Goal: Information Seeking & Learning: Find specific fact

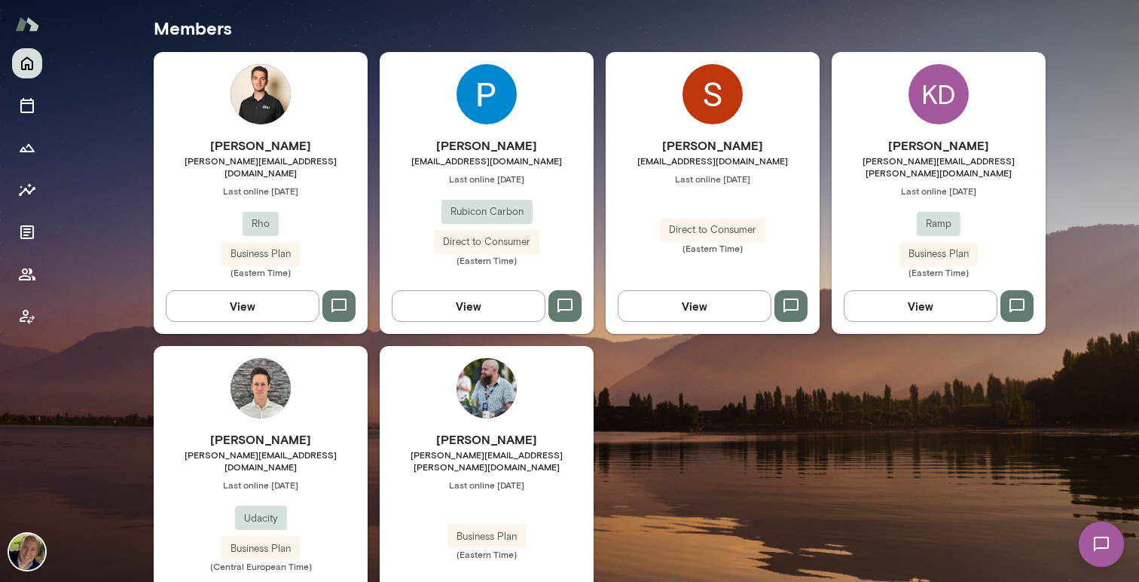
scroll to position [447, 0]
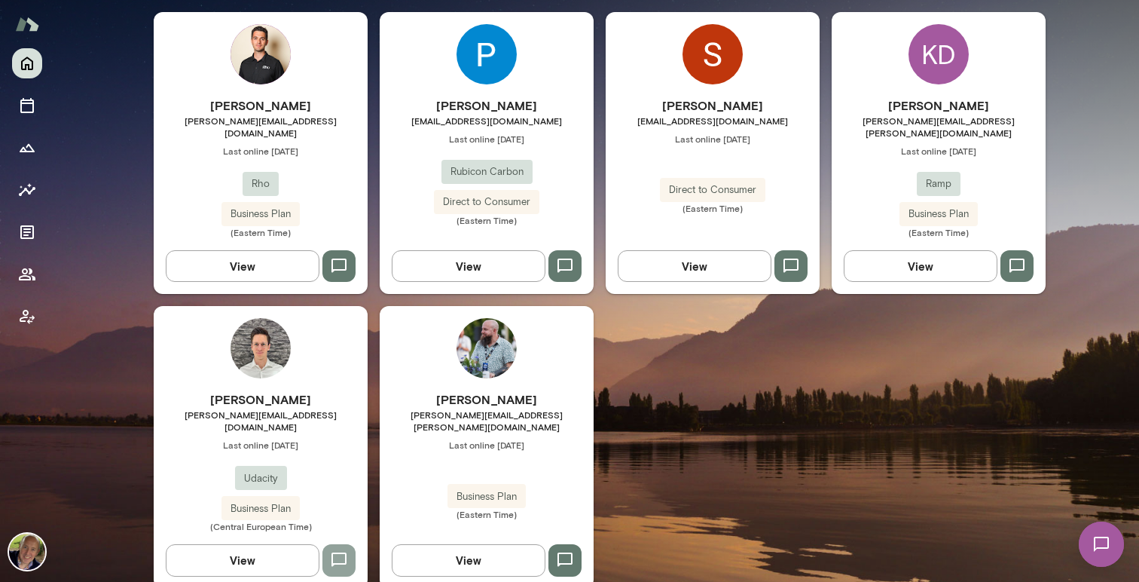
click at [335, 551] on icon "button" at bounding box center [339, 560] width 18 height 18
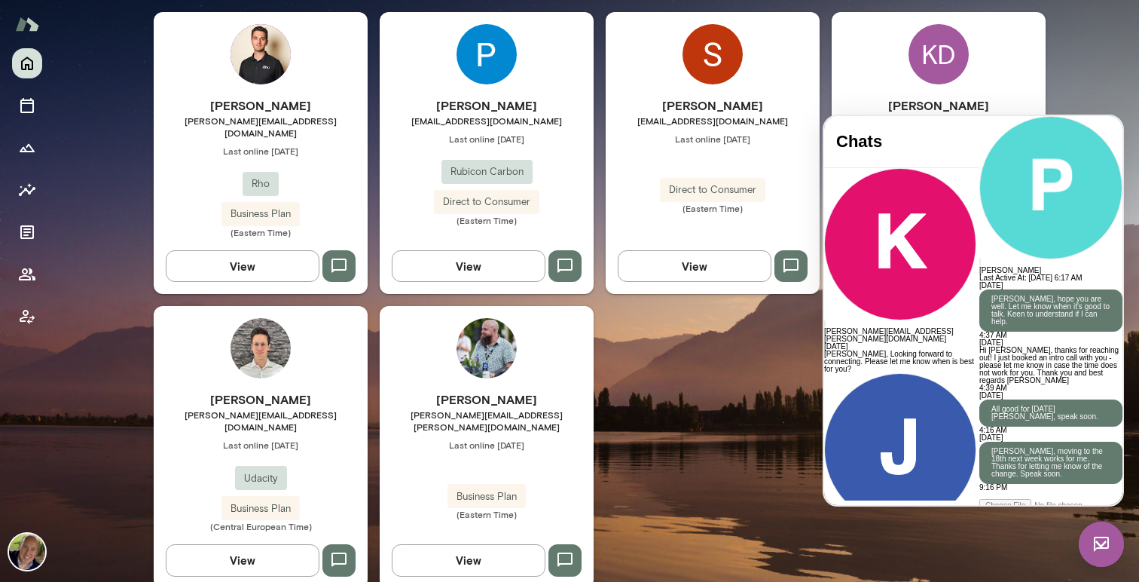
scroll to position [320, 0]
click at [678, 441] on div "[PERSON_NAME]-[PERSON_NAME] [PERSON_NAME][EMAIL_ADDRESS][DOMAIN_NAME] Last onli…" at bounding box center [600, 300] width 892 height 577
click at [627, 527] on div "[PERSON_NAME]-[PERSON_NAME] [PERSON_NAME][EMAIL_ADDRESS][DOMAIN_NAME] Last onli…" at bounding box center [600, 300] width 892 height 577
click at [1093, 546] on img at bounding box center [1101, 544] width 45 height 45
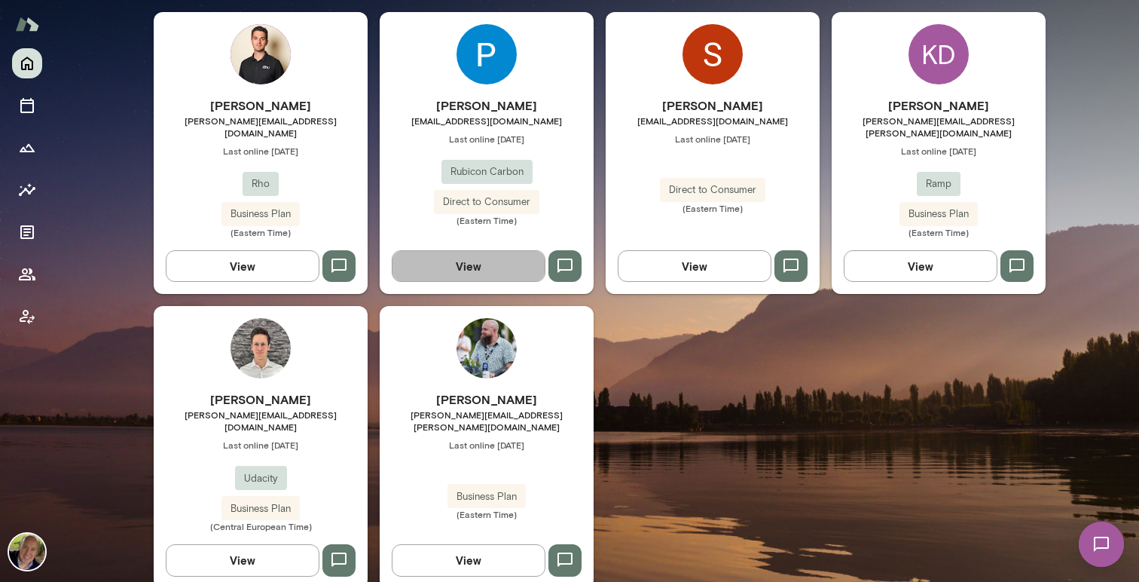
click at [473, 254] on button "View" at bounding box center [469, 266] width 154 height 32
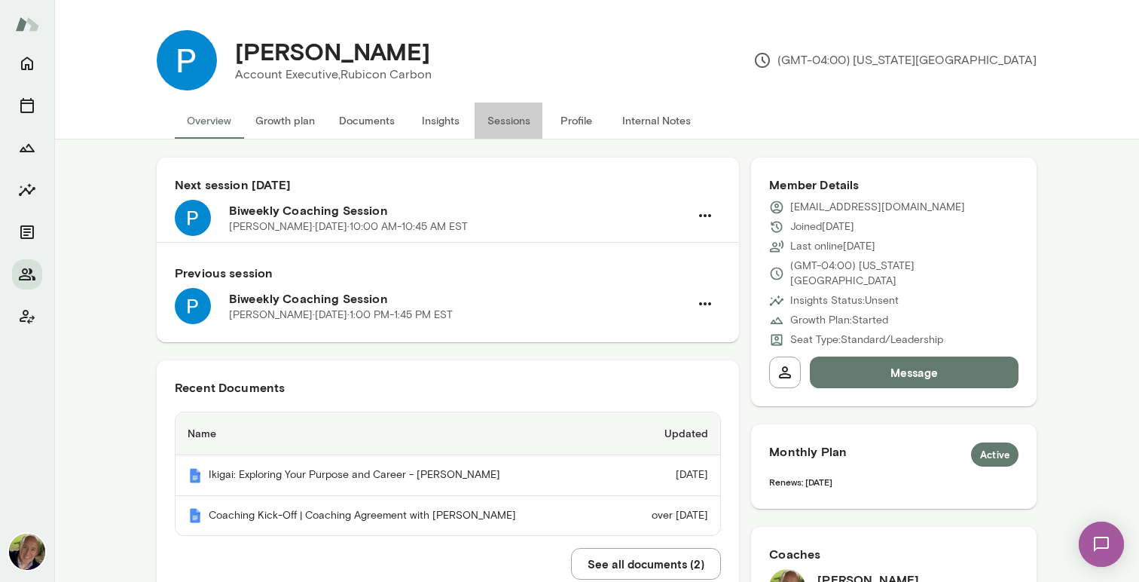
click at [515, 118] on button "Sessions" at bounding box center [509, 120] width 68 height 36
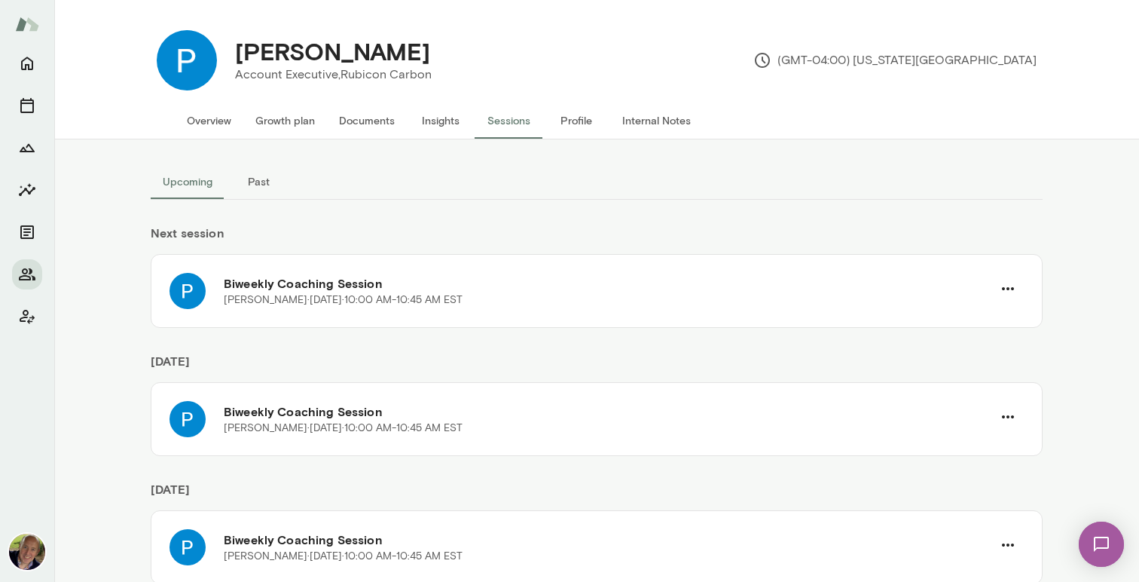
click at [259, 180] on button "Past" at bounding box center [259, 182] width 68 height 36
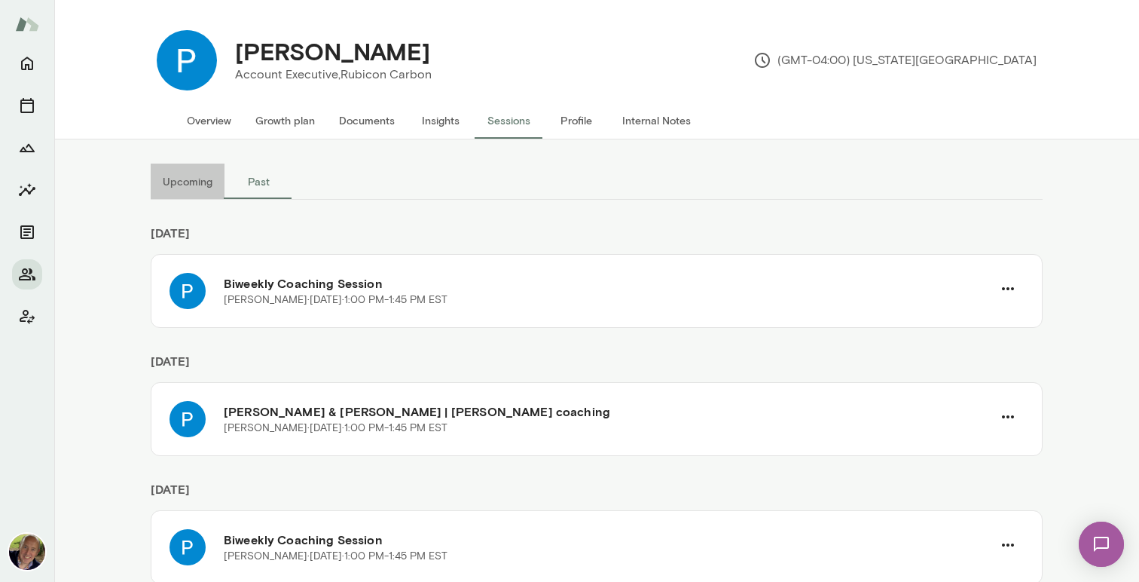
click at [205, 188] on button "Upcoming" at bounding box center [188, 182] width 74 height 36
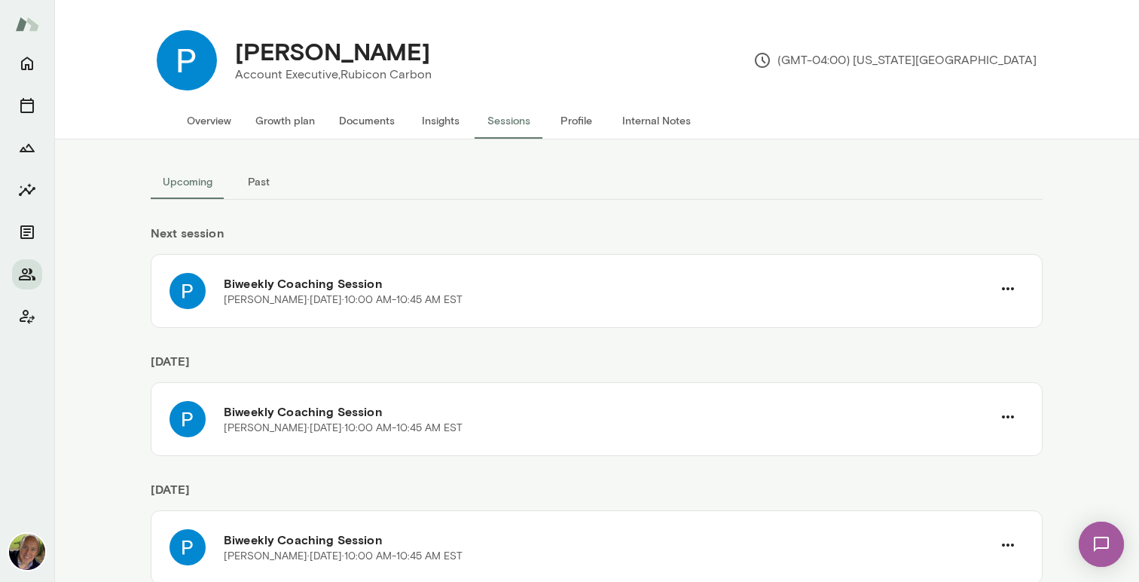
click at [257, 180] on button "Past" at bounding box center [259, 182] width 68 height 36
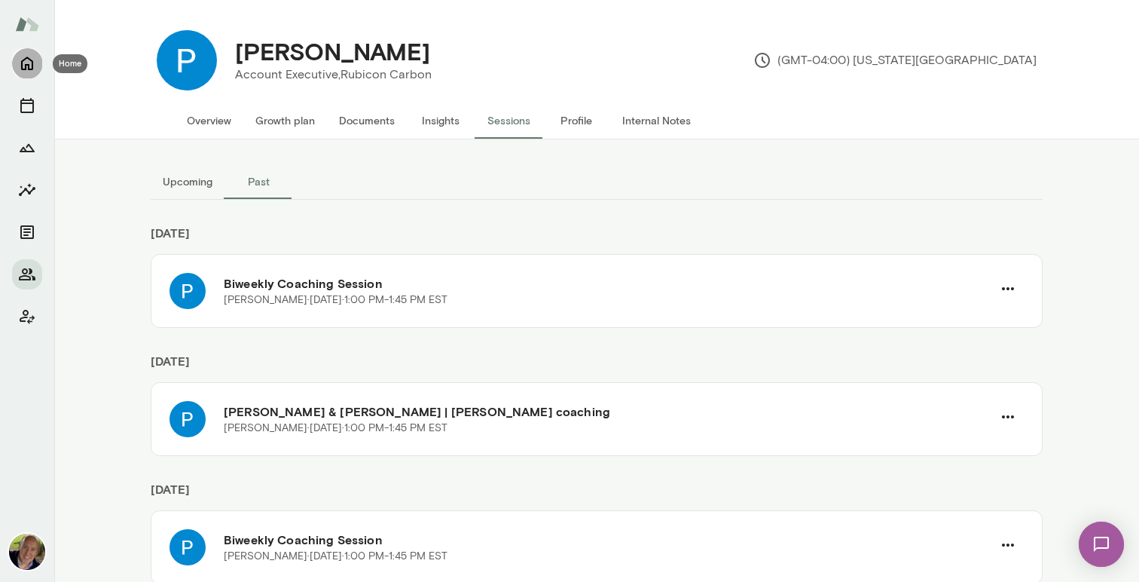
click at [28, 66] on icon "Home" at bounding box center [27, 64] width 12 height 14
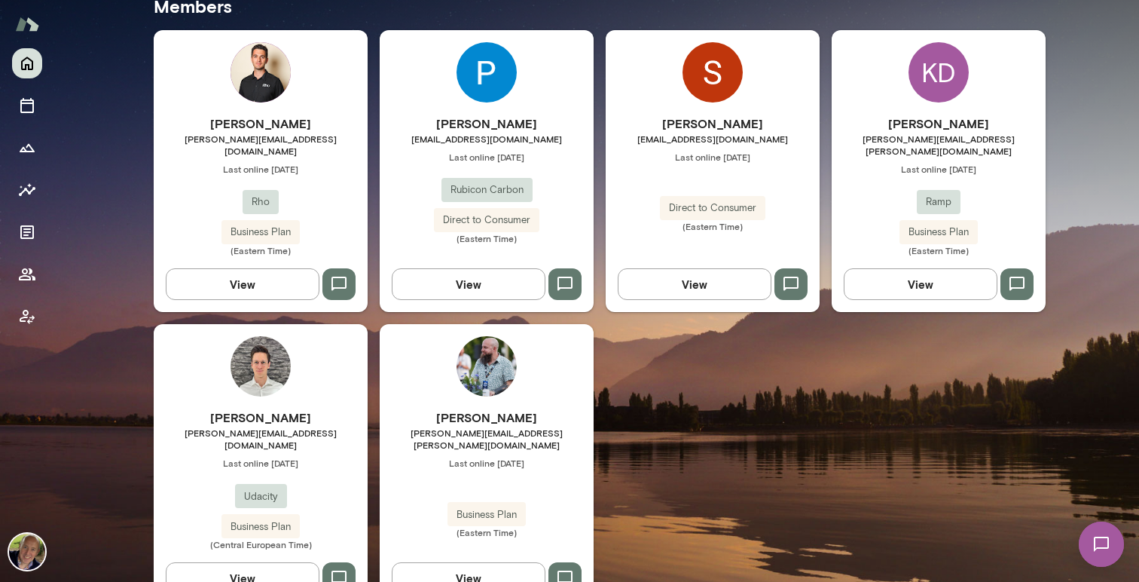
scroll to position [480, 0]
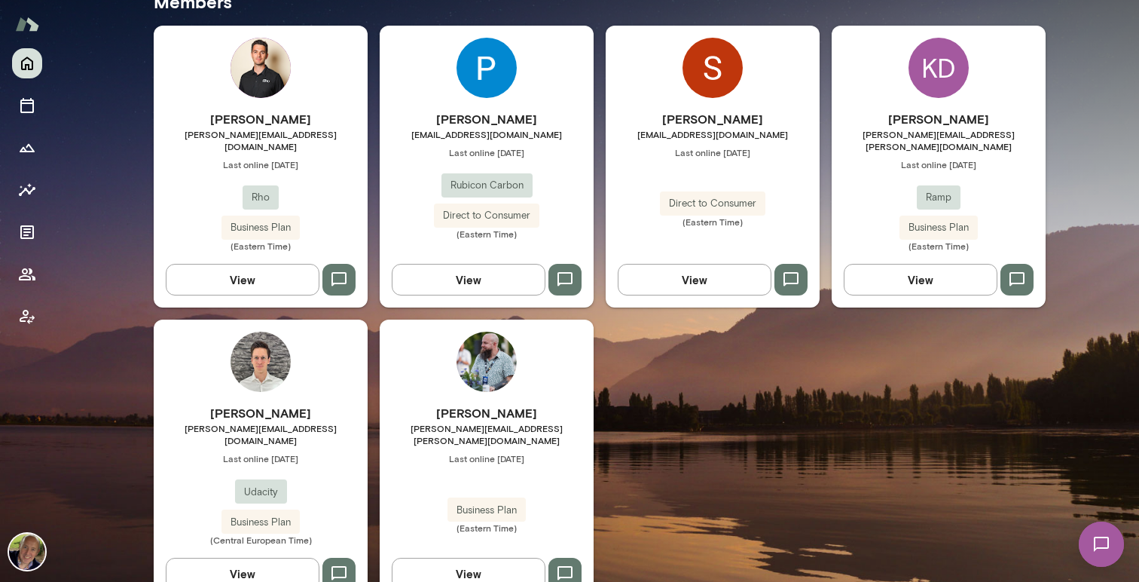
click at [252, 558] on button "View" at bounding box center [243, 574] width 154 height 32
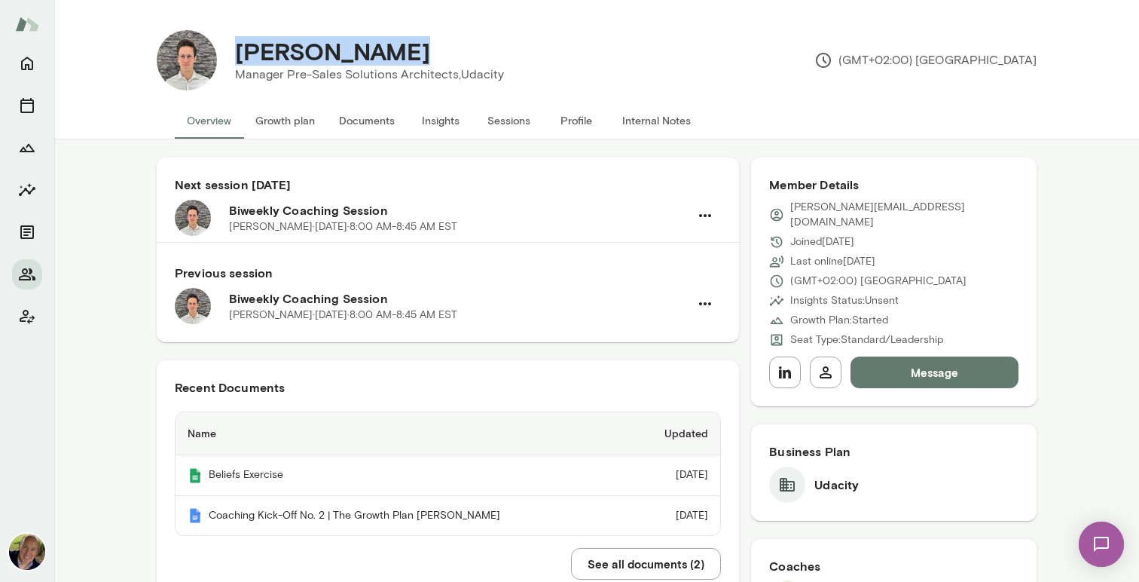
drag, startPoint x: 237, startPoint y: 49, endPoint x: 417, endPoint y: 49, distance: 179.4
click at [417, 49] on div "[PERSON_NAME]" at bounding box center [369, 51] width 293 height 29
copy h4 "[PERSON_NAME]"
click at [32, 61] on icon "Home" at bounding box center [27, 64] width 12 height 14
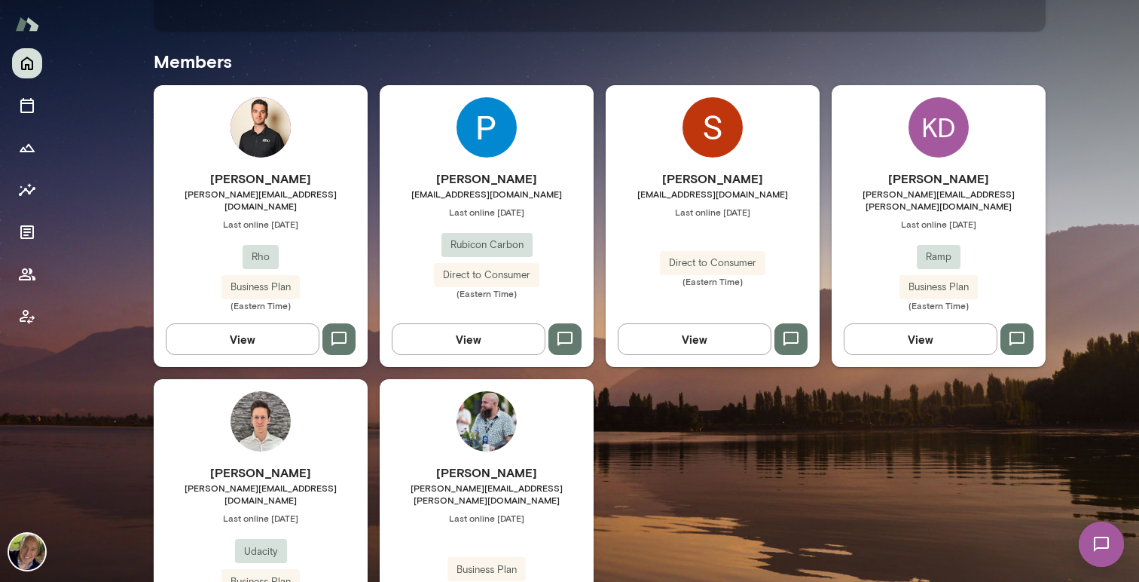
scroll to position [427, 0]
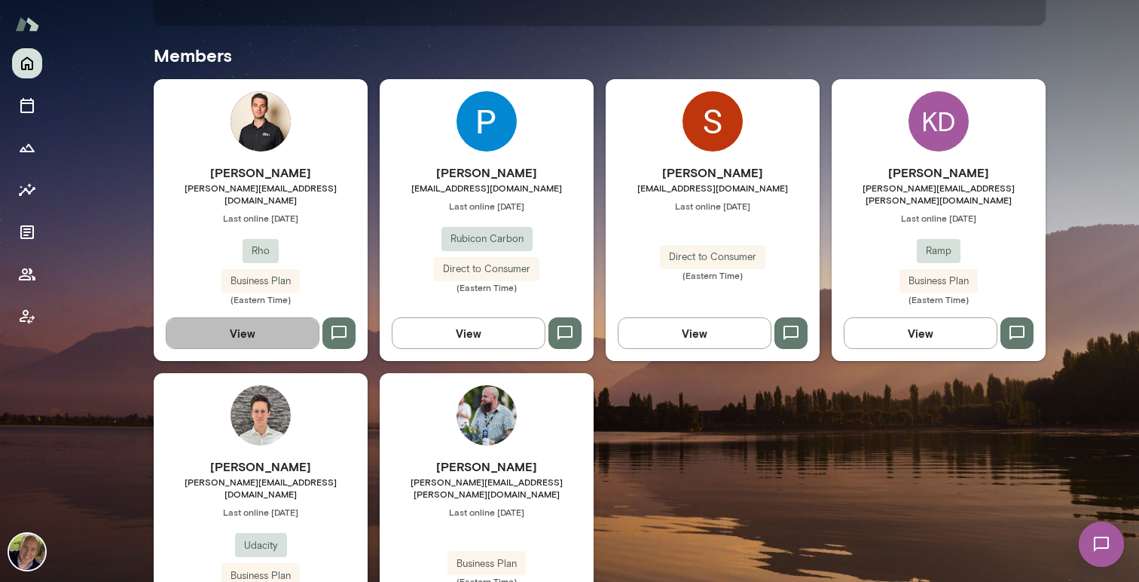
click at [261, 321] on button "View" at bounding box center [243, 333] width 154 height 32
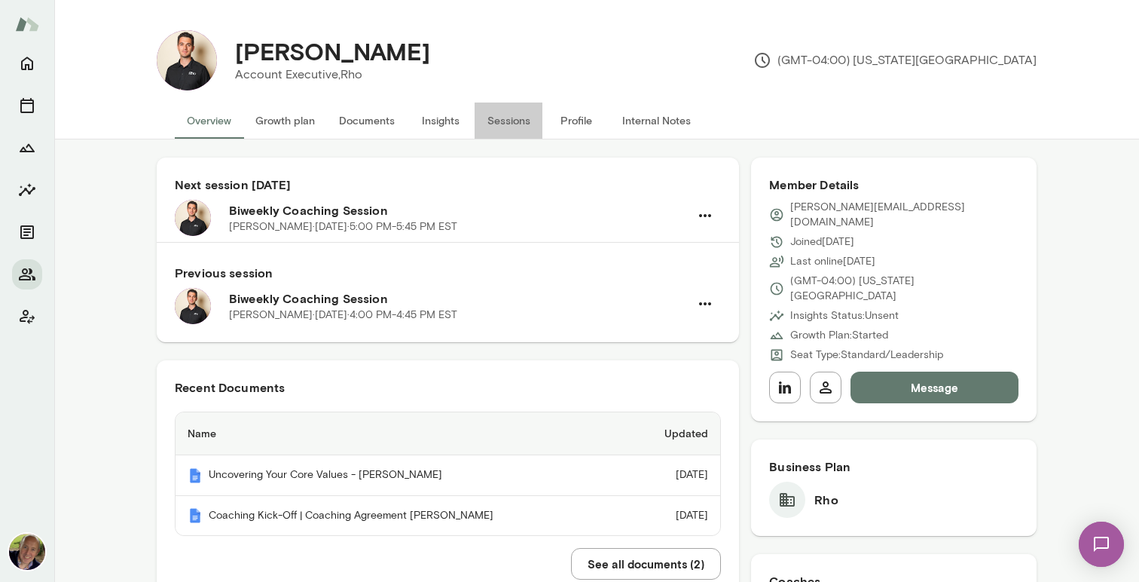
click at [504, 115] on button "Sessions" at bounding box center [509, 120] width 68 height 36
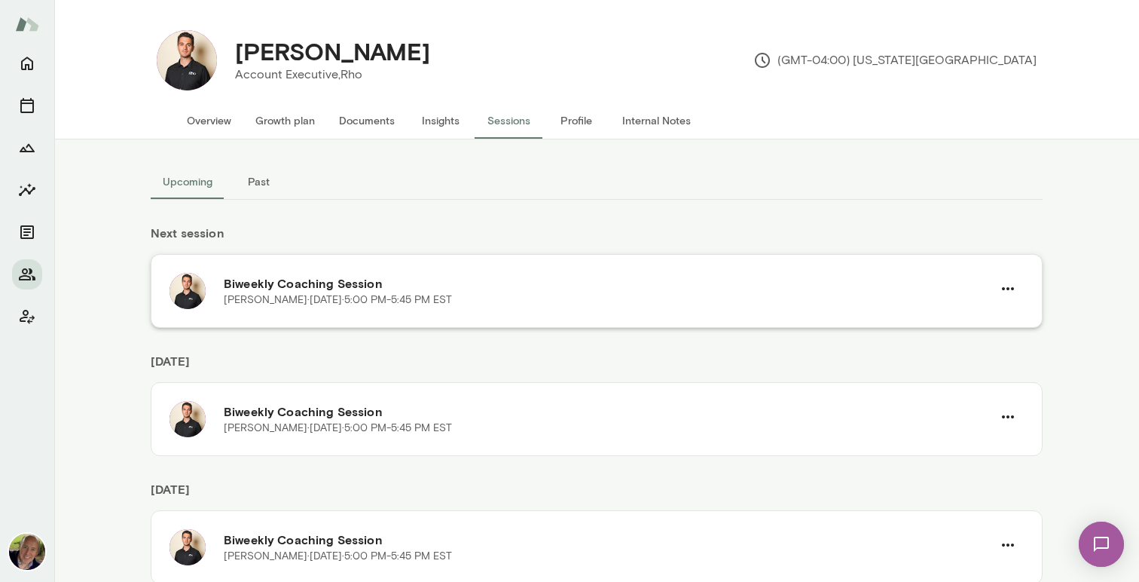
click at [445, 283] on h6 "Biweekly Coaching Session" at bounding box center [608, 283] width 769 height 18
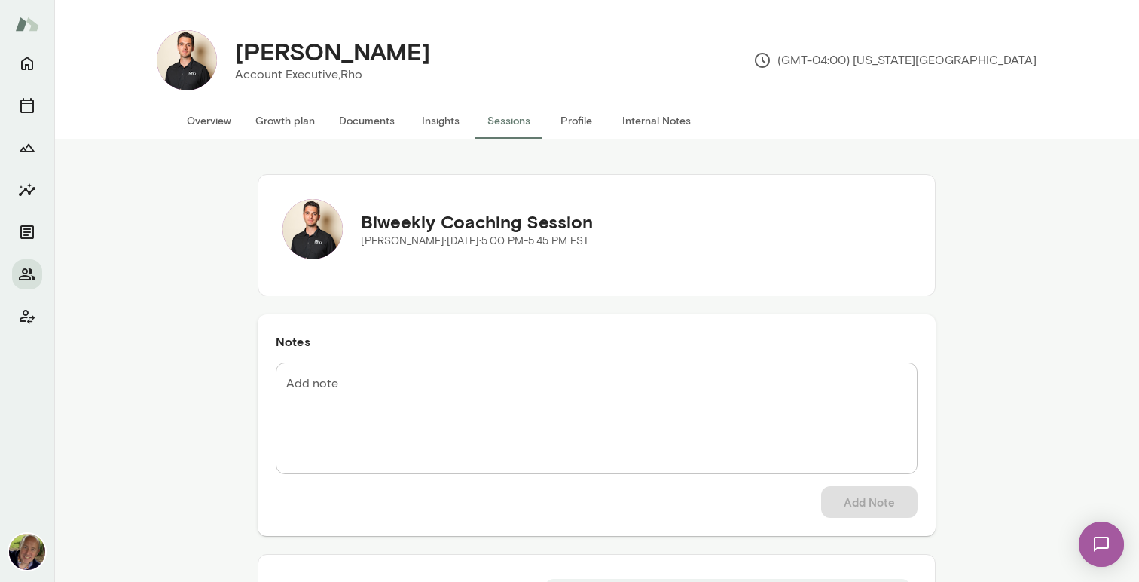
scroll to position [73, 0]
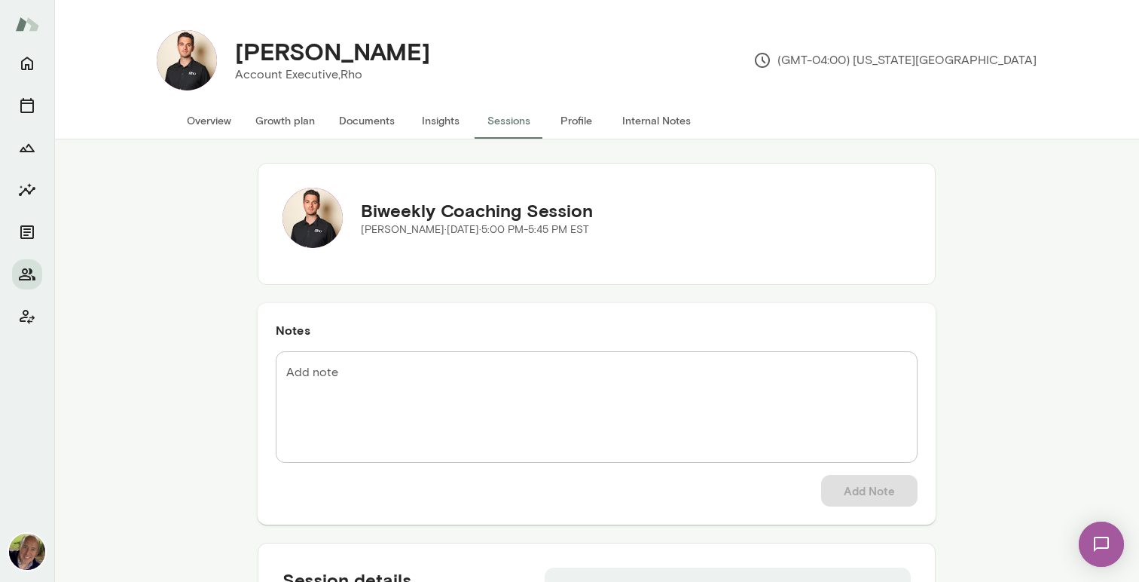
drag, startPoint x: 360, startPoint y: 229, endPoint x: 691, endPoint y: 211, distance: 331.3
click at [691, 211] on div "Biweekly Coaching Session [PERSON_NAME][DATE] · 5:00 PM-5:45 PM EST" at bounding box center [597, 218] width 629 height 60
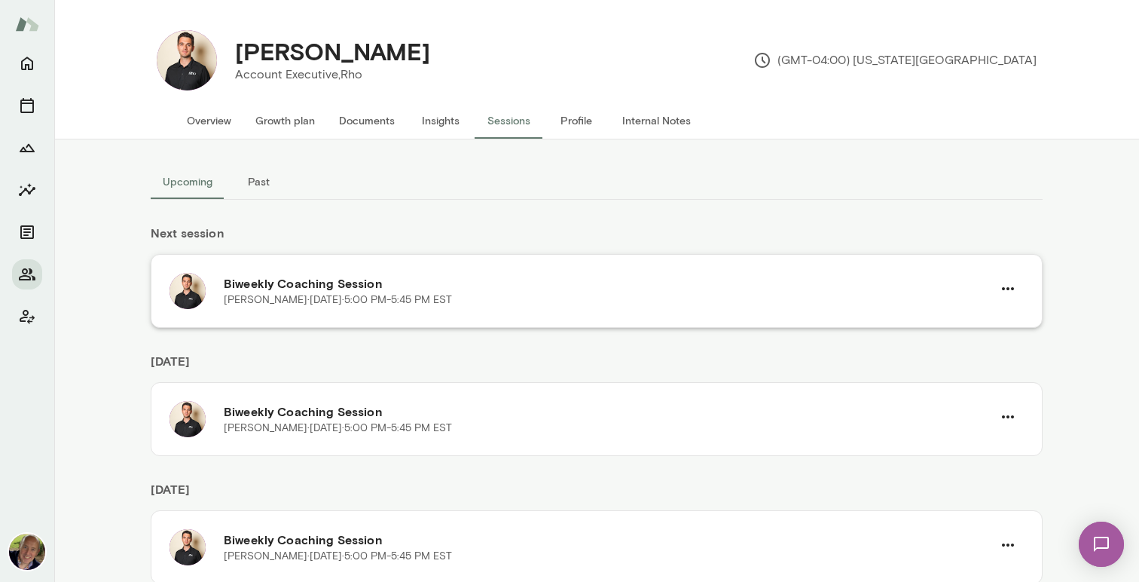
click at [362, 299] on p "[PERSON_NAME][DATE] · 5:00 PM-5:45 PM EST" at bounding box center [338, 299] width 228 height 15
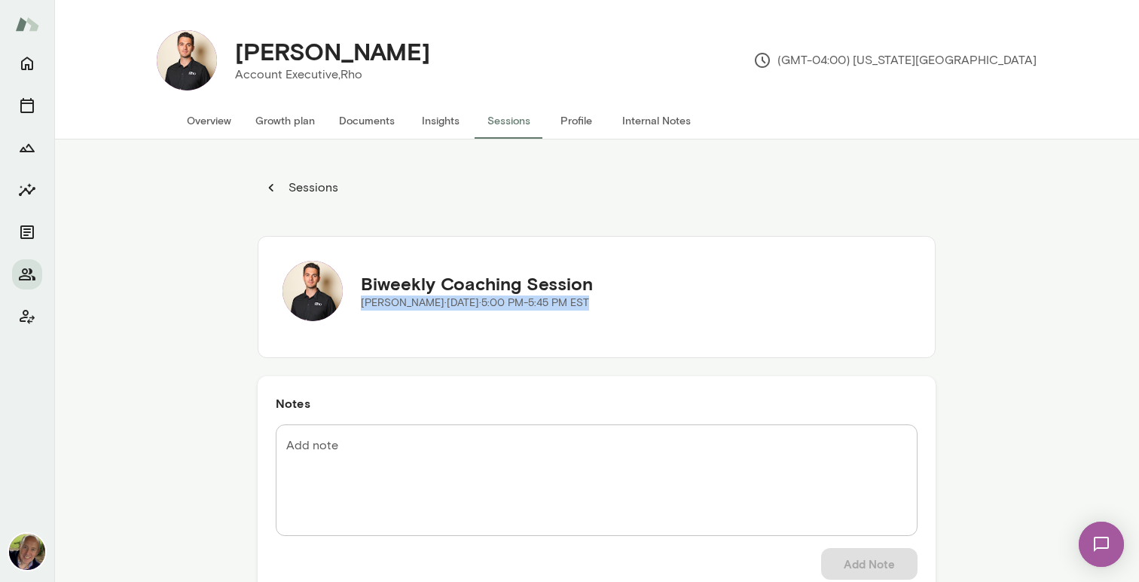
drag, startPoint x: 362, startPoint y: 302, endPoint x: 662, endPoint y: 299, distance: 300.7
click at [662, 299] on div "Biweekly Coaching Session [PERSON_NAME][DATE] · 5:00 PM-5:45 PM EST" at bounding box center [597, 291] width 629 height 60
copy p "[PERSON_NAME][DATE] · 5:00 PM-5:45 PM EST"
click at [27, 62] on icon "Home" at bounding box center [27, 63] width 18 height 18
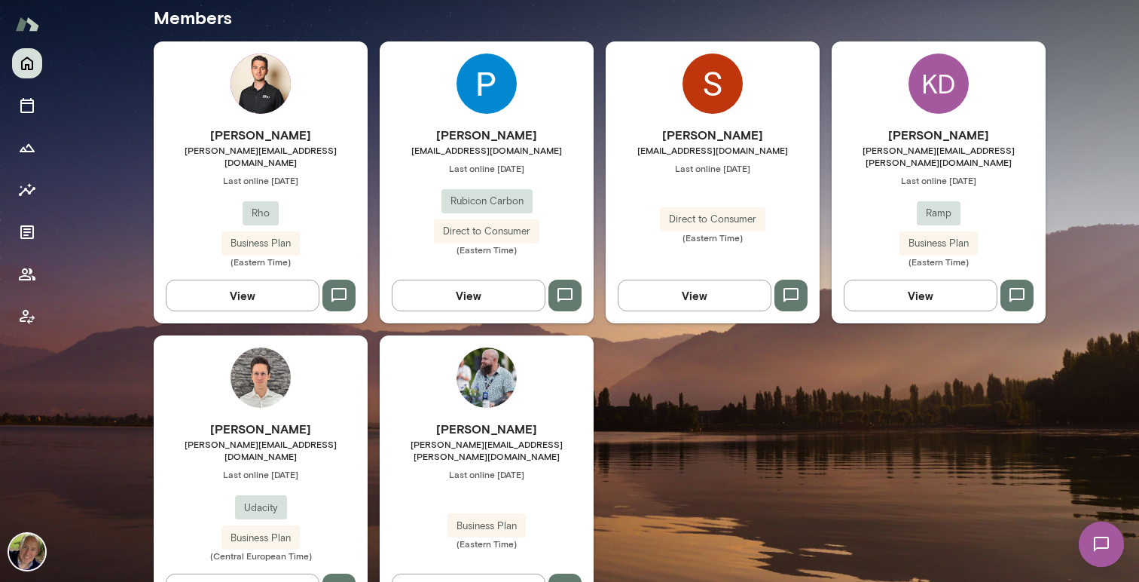
scroll to position [494, 0]
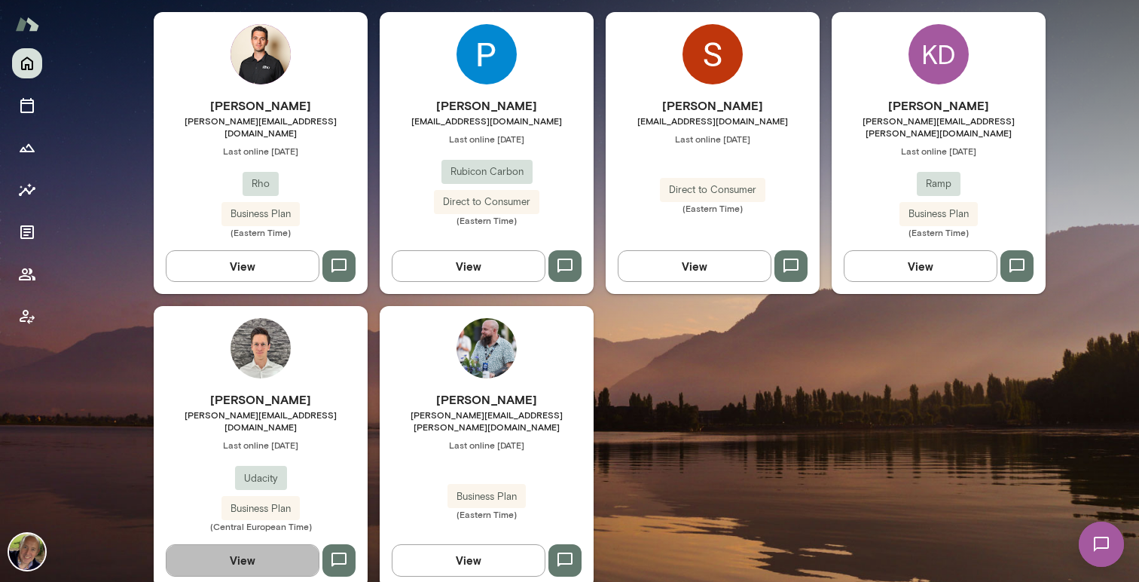
click at [246, 544] on button "View" at bounding box center [243, 560] width 154 height 32
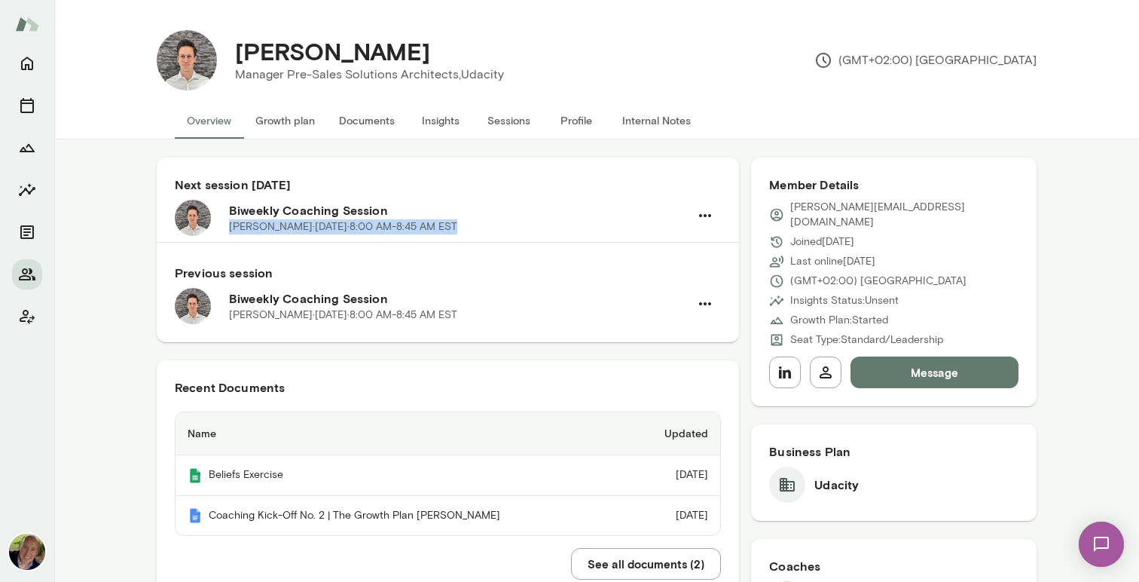
drag, startPoint x: 228, startPoint y: 224, endPoint x: 478, endPoint y: 219, distance: 249.5
click at [478, 219] on div "Biweekly Coaching Session [PERSON_NAME][DATE] · 8:00 AM-8:45 AM EST" at bounding box center [448, 218] width 546 height 36
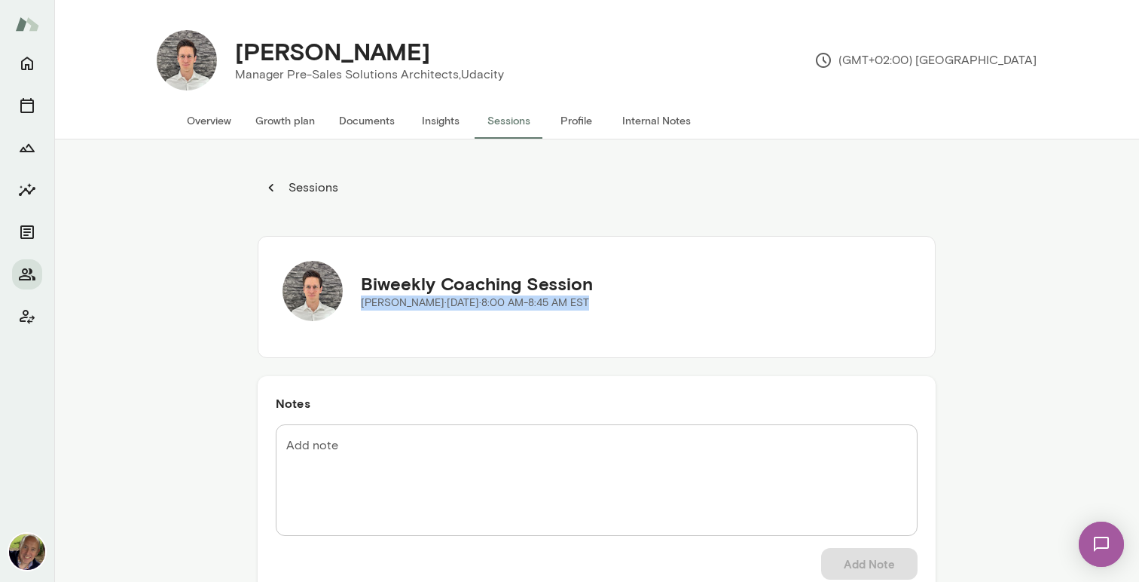
drag, startPoint x: 361, startPoint y: 306, endPoint x: 622, endPoint y: 312, distance: 260.8
click at [622, 312] on div "Biweekly Coaching Session [PERSON_NAME][DATE] · 8:00 AM-8:45 AM EST" at bounding box center [597, 291] width 629 height 60
copy p "[PERSON_NAME][DATE] · 8:00 AM-8:45 AM EST"
click at [21, 61] on icon "Home" at bounding box center [27, 64] width 12 height 14
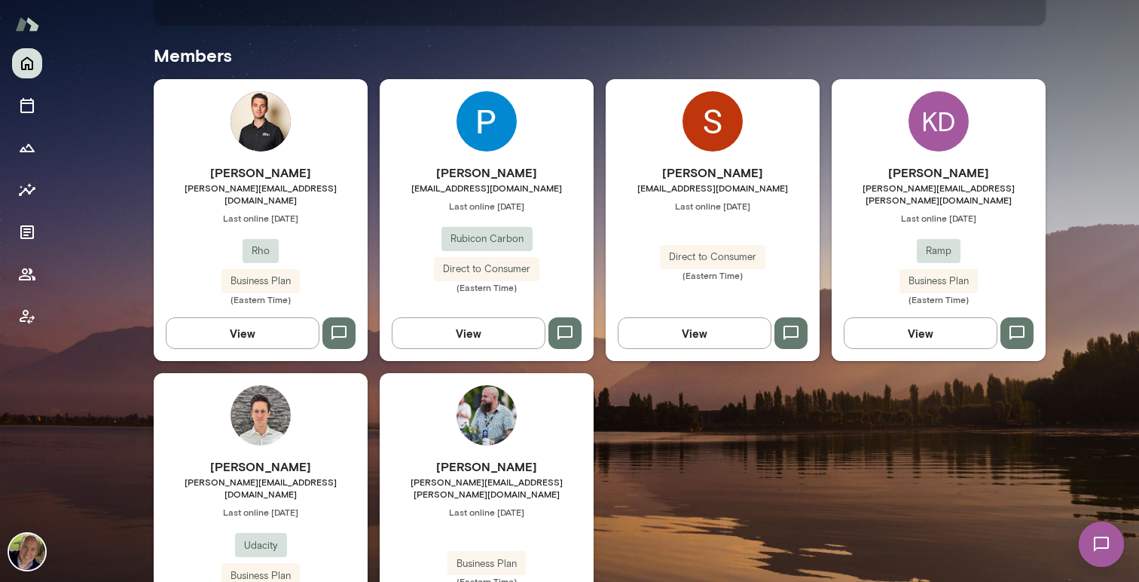
scroll to position [432, 0]
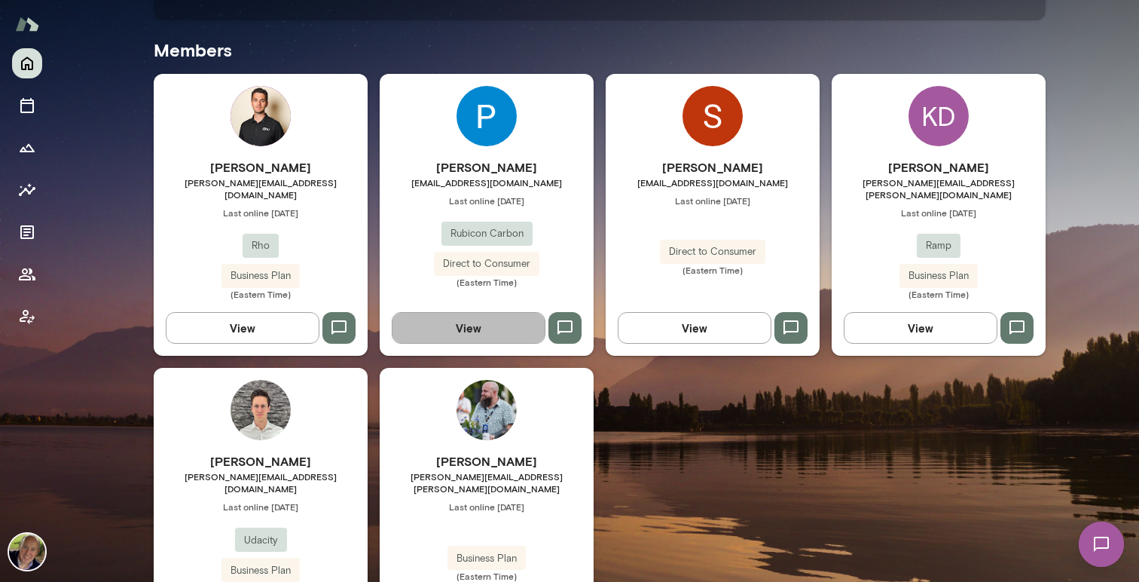
click at [467, 312] on button "View" at bounding box center [469, 328] width 154 height 32
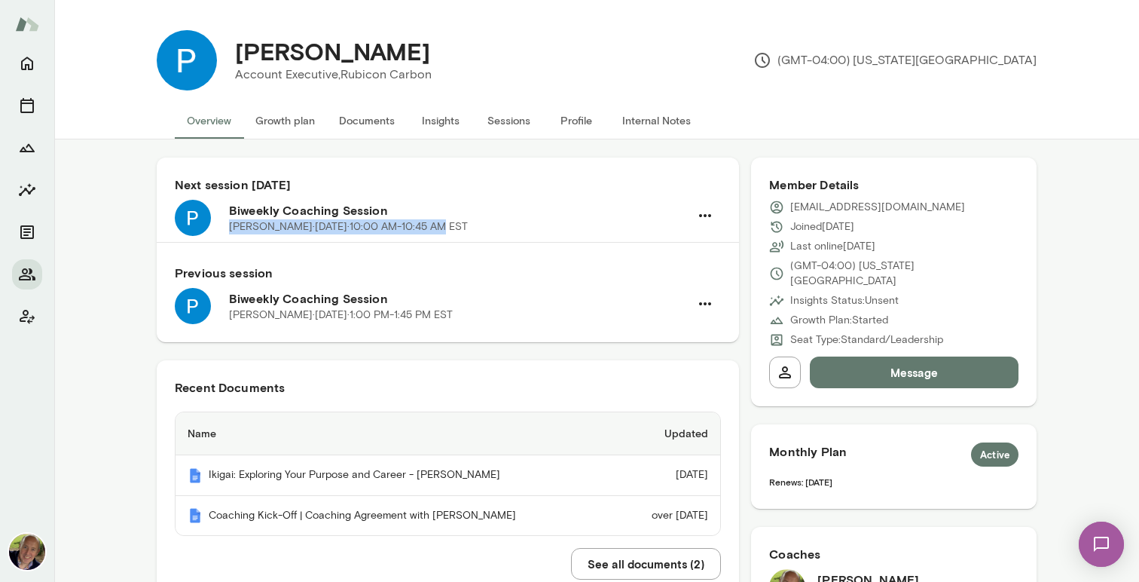
drag, startPoint x: 228, startPoint y: 228, endPoint x: 448, endPoint y: 223, distance: 219.4
click at [448, 223] on p "[PERSON_NAME] · [DATE] · 10:00 AM-10:45 AM EST" at bounding box center [348, 226] width 239 height 15
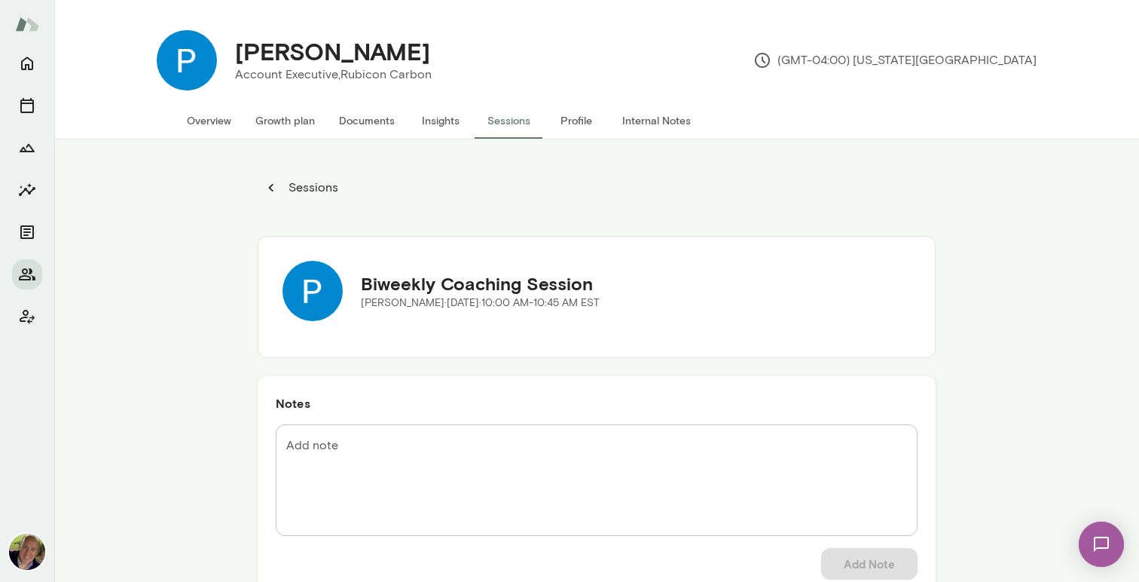
click at [512, 118] on button "Sessions" at bounding box center [509, 120] width 68 height 36
click at [282, 187] on button "Sessions" at bounding box center [302, 188] width 89 height 30
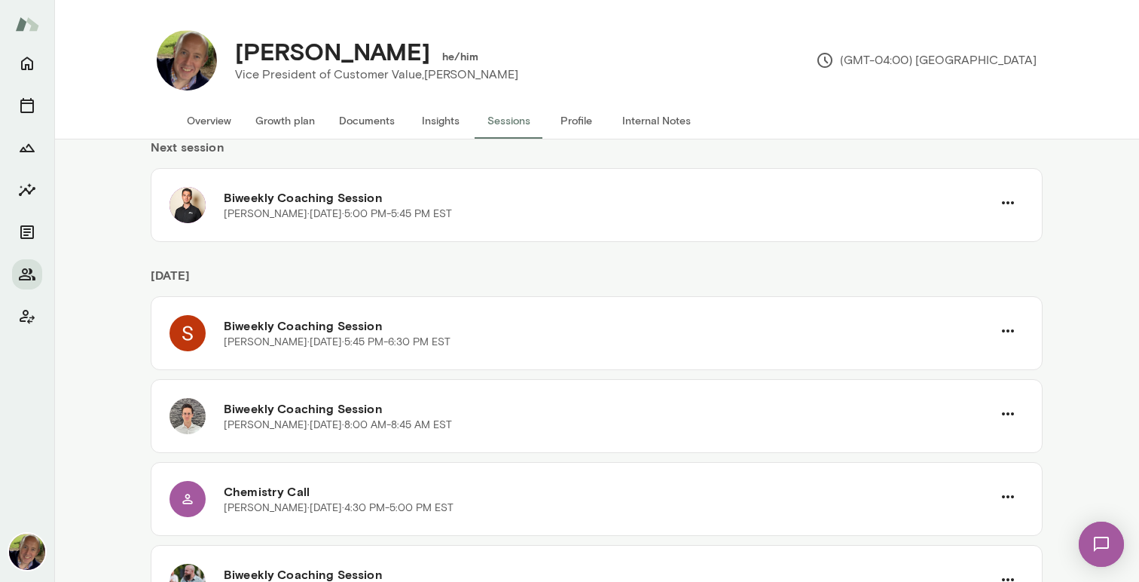
scroll to position [95, 0]
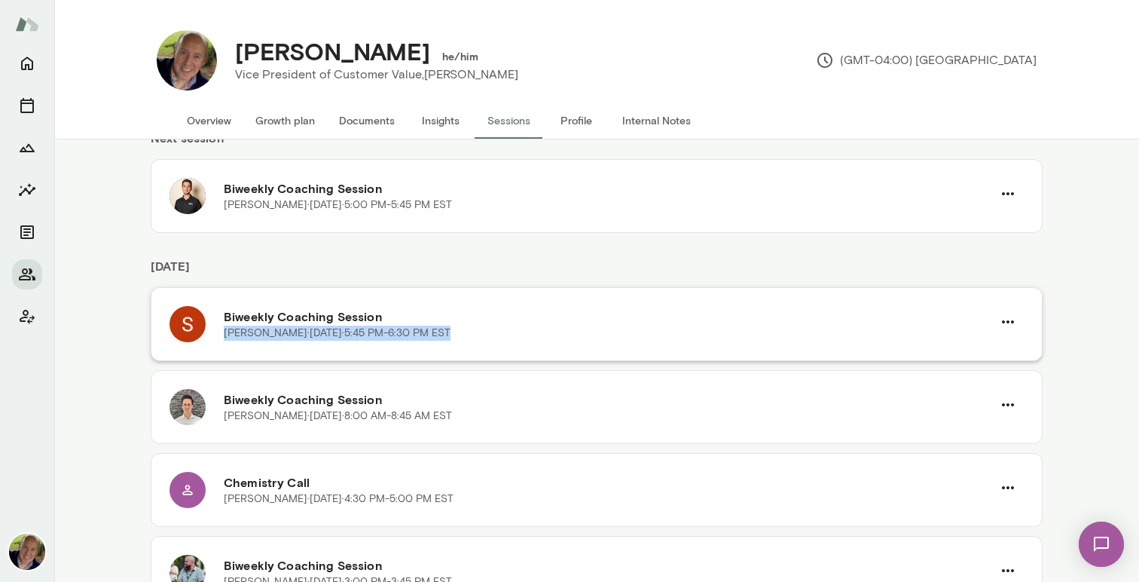
drag, startPoint x: 220, startPoint y: 332, endPoint x: 506, endPoint y: 337, distance: 285.7
click at [506, 337] on div "Biweekly Coaching Session [PERSON_NAME] · [DATE] · 5:45 PM-6:30 PM EST" at bounding box center [597, 324] width 855 height 36
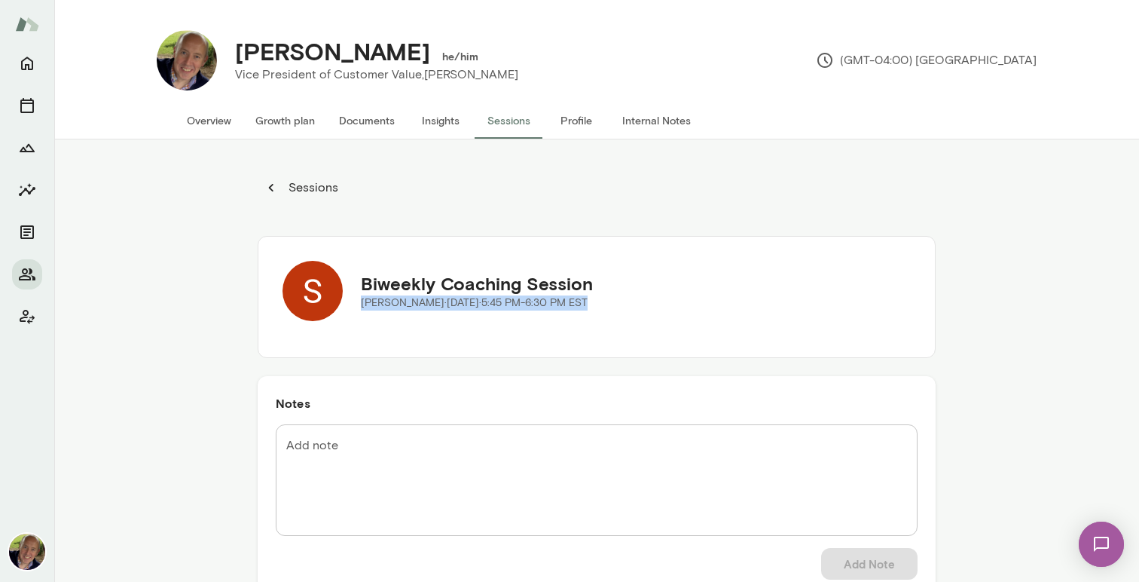
drag, startPoint x: 356, startPoint y: 302, endPoint x: 663, endPoint y: 302, distance: 307.5
click at [663, 302] on div "Biweekly Coaching Session [PERSON_NAME] · [DATE] · 5:45 PM-6:30 PM EST" at bounding box center [597, 291] width 629 height 60
copy p "[PERSON_NAME] · [DATE] · 5:45 PM-6:30 PM EST"
click at [29, 65] on icon "Home" at bounding box center [27, 63] width 18 height 18
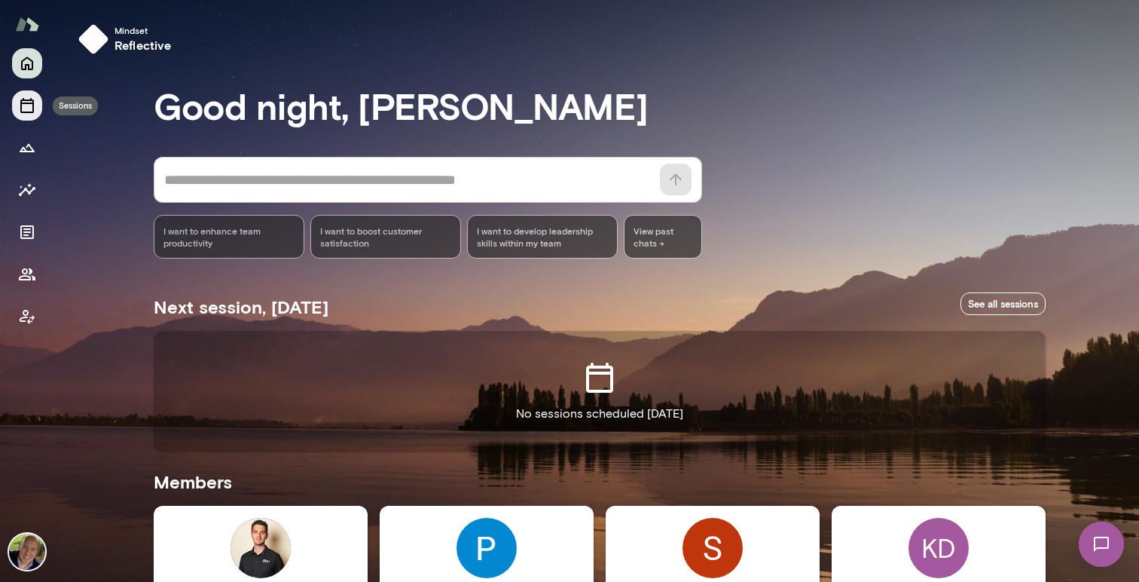
click at [20, 106] on icon "Sessions" at bounding box center [27, 105] width 14 height 15
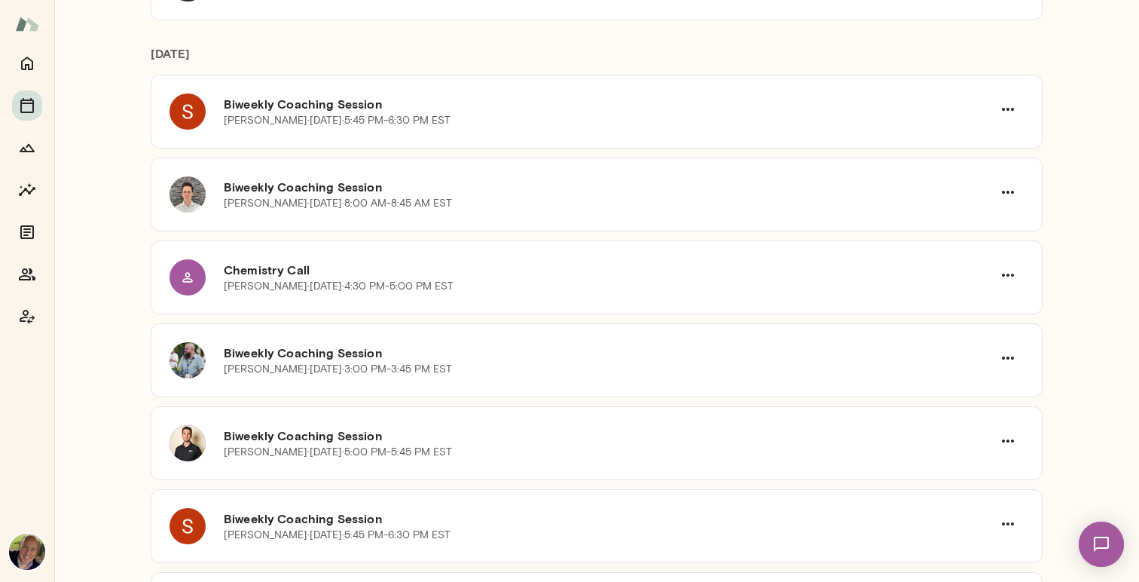
scroll to position [250, 0]
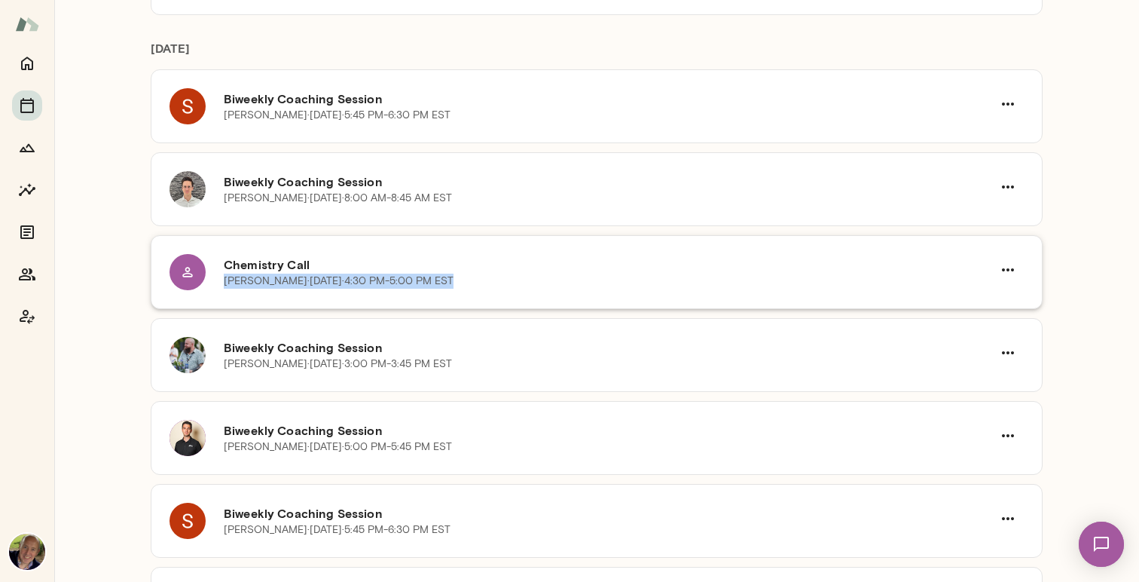
drag, startPoint x: 219, startPoint y: 283, endPoint x: 503, endPoint y: 279, distance: 284.2
click at [503, 279] on div "Chemistry Call [PERSON_NAME] · [DATE] · 4:30 PM-5:00 PM EST" at bounding box center [597, 272] width 855 height 36
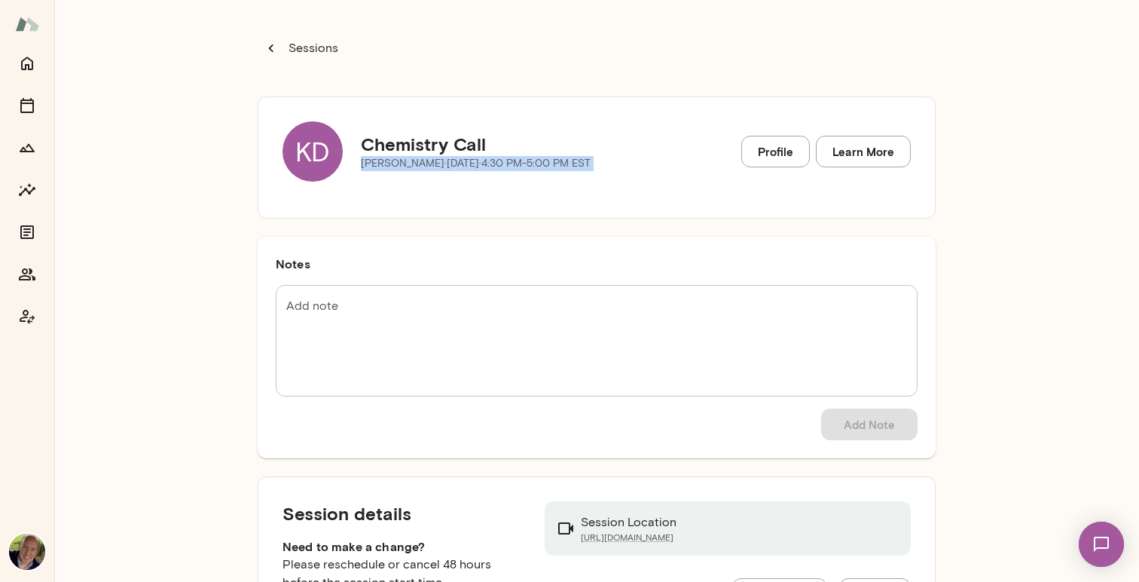
drag, startPoint x: 361, startPoint y: 163, endPoint x: 687, endPoint y: 169, distance: 326.4
click at [687, 169] on div "KD Chemistry Call [PERSON_NAME] · [DATE] · 4:30 PM-5:00 PM EST Profile Learn Mo…" at bounding box center [597, 151] width 629 height 60
copy div "[PERSON_NAME] · [DATE] · 4:30 PM-5:00 PM EST Profile Learn More"
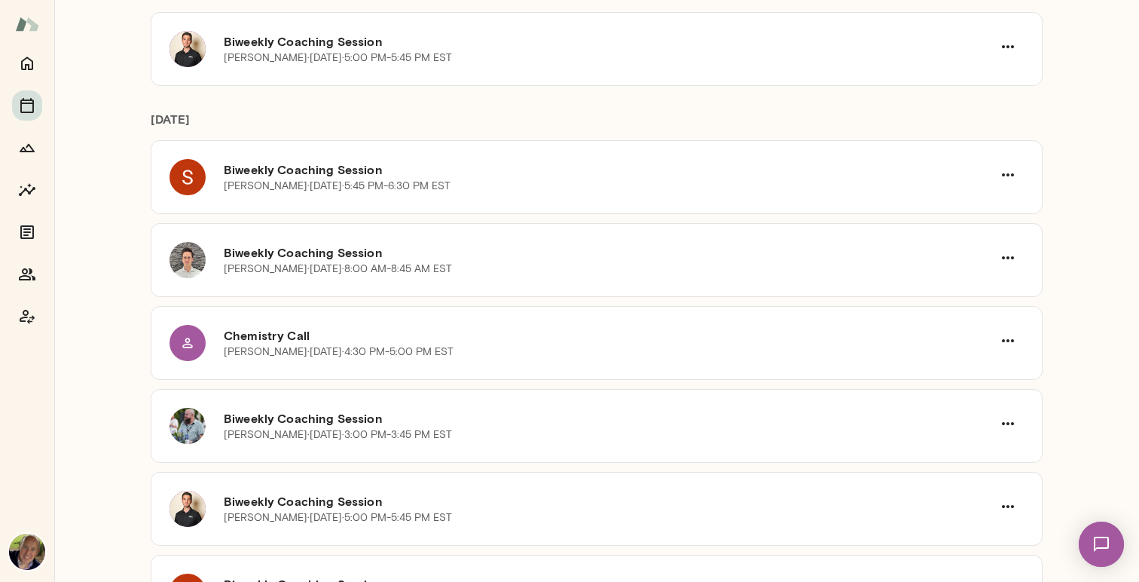
scroll to position [194, 0]
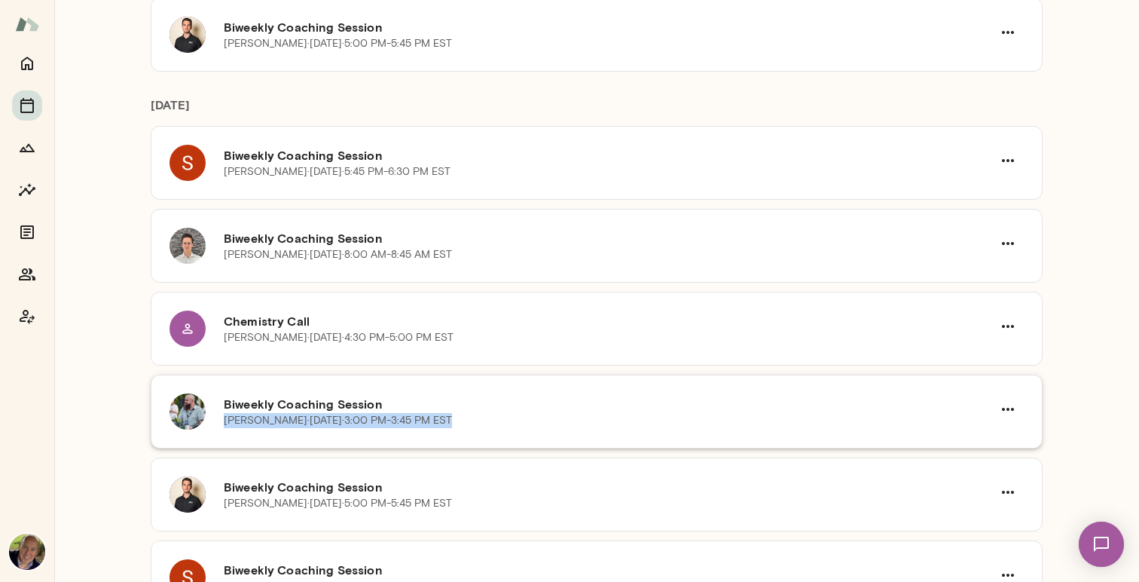
drag, startPoint x: 223, startPoint y: 418, endPoint x: 485, endPoint y: 424, distance: 262.3
click at [485, 424] on div "Biweekly Coaching Session [PERSON_NAME][DATE] · 3:00 PM-3:45 PM EST" at bounding box center [597, 411] width 855 height 36
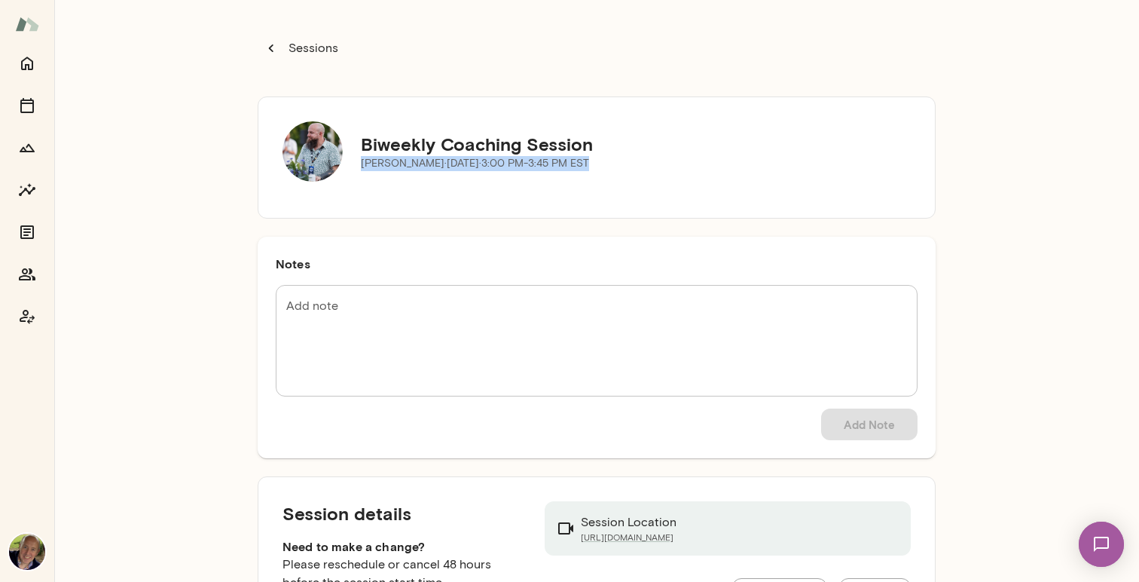
drag, startPoint x: 361, startPoint y: 163, endPoint x: 661, endPoint y: 181, distance: 300.5
click at [661, 181] on div "Biweekly Coaching Session [PERSON_NAME][DATE] · 3:00 PM-3:45 PM EST" at bounding box center [597, 151] width 629 height 60
copy p "[PERSON_NAME][DATE] · 3:00 PM-3:45 PM EST"
click at [274, 44] on icon "button" at bounding box center [271, 48] width 17 height 17
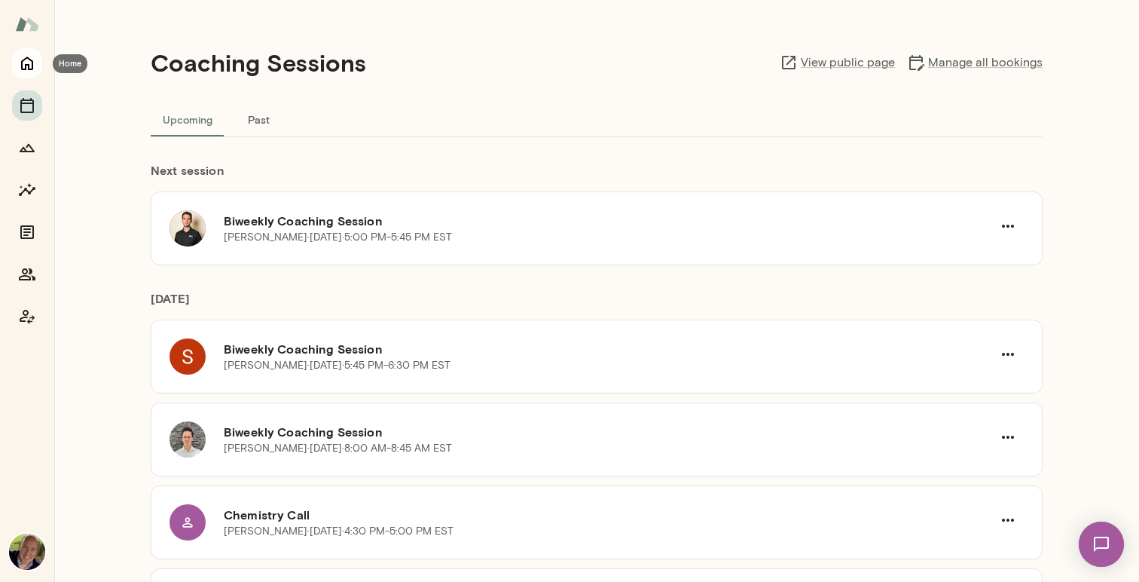
click at [35, 57] on icon "Home" at bounding box center [27, 63] width 18 height 18
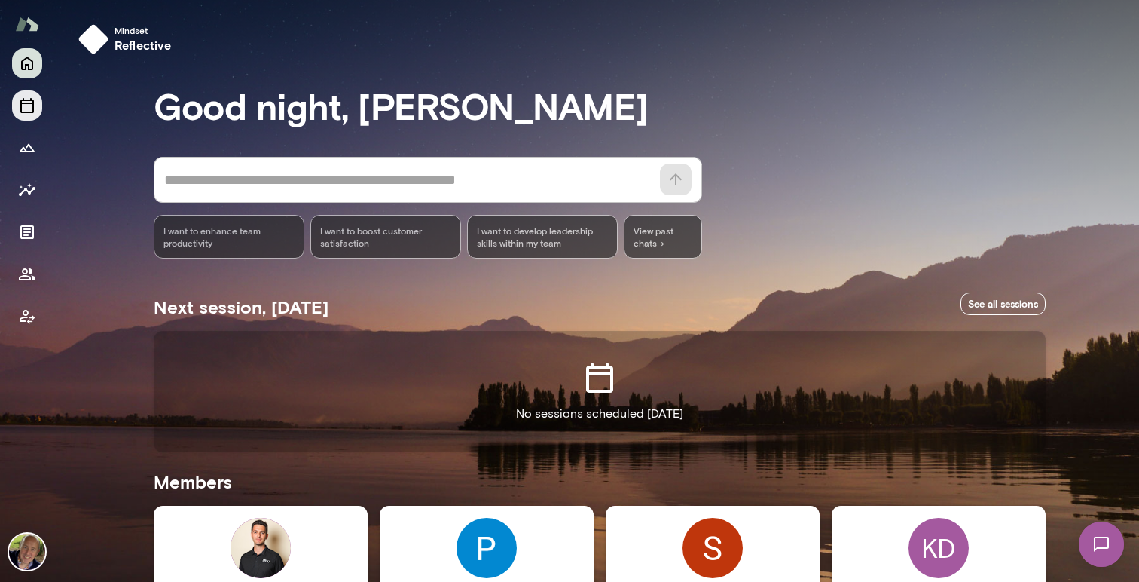
click at [29, 105] on icon "Sessions" at bounding box center [27, 105] width 18 height 18
